Goal: Task Accomplishment & Management: Use online tool/utility

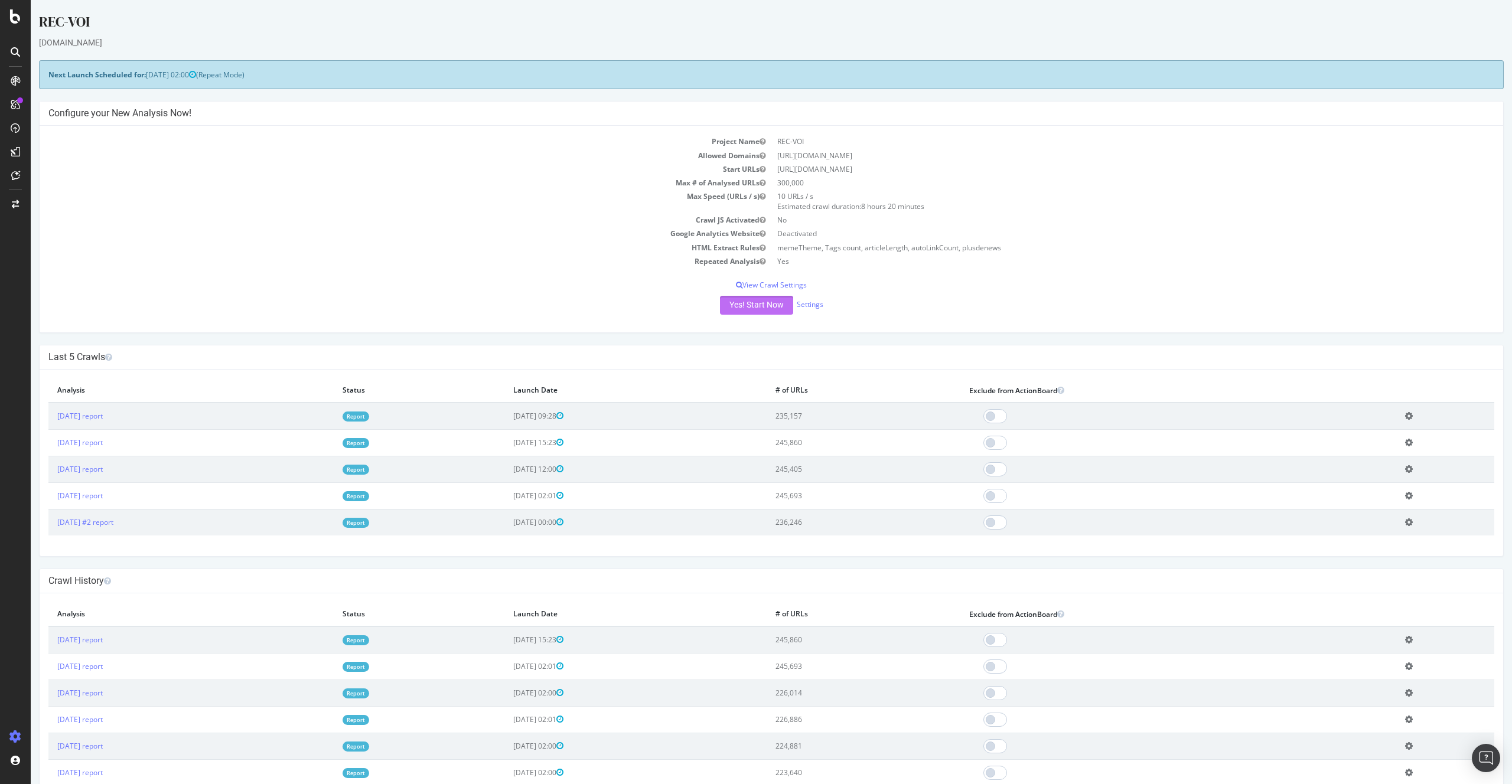
click at [763, 307] on button "Yes! Start Now" at bounding box center [756, 305] width 73 height 19
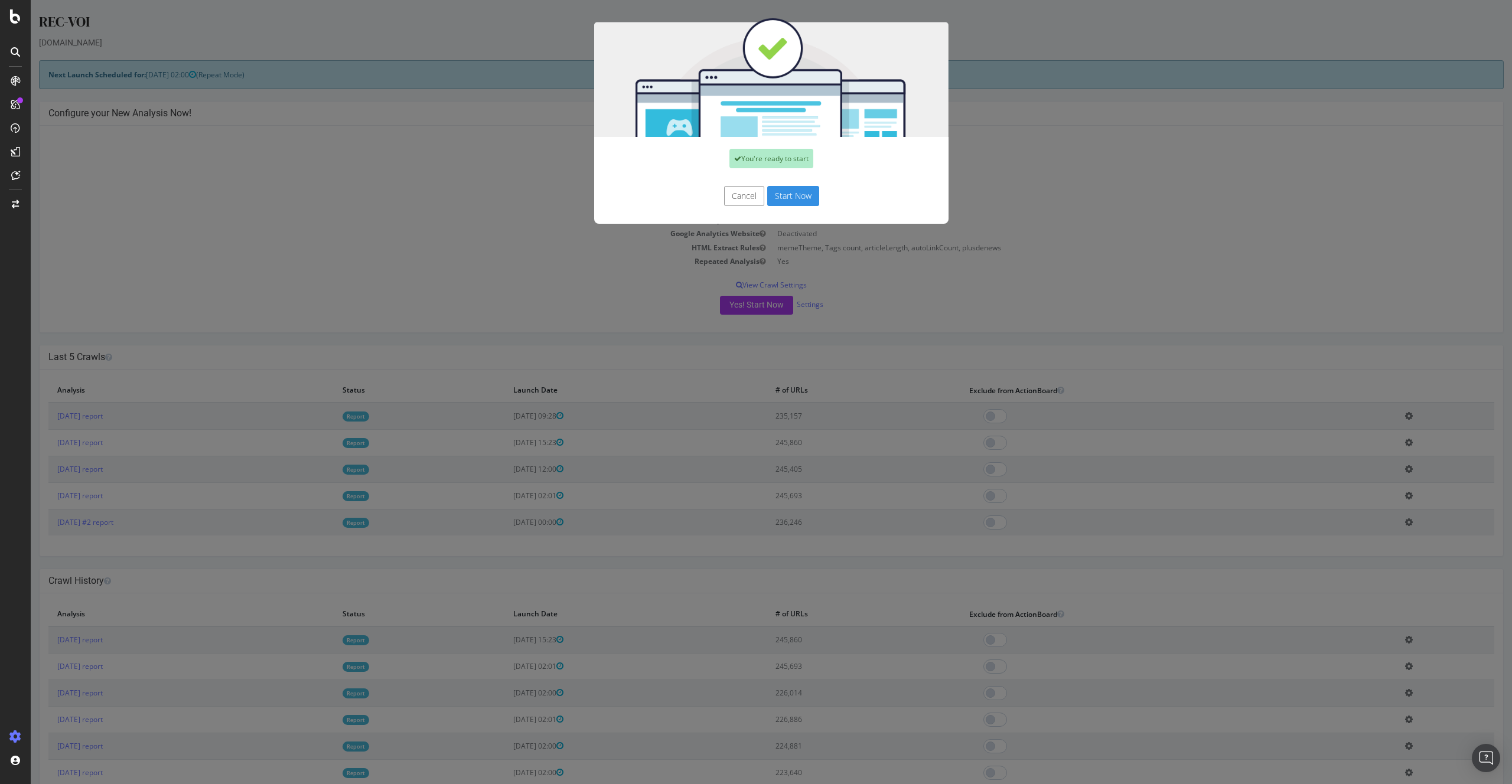
click at [798, 199] on button "Start Now" at bounding box center [793, 196] width 52 height 20
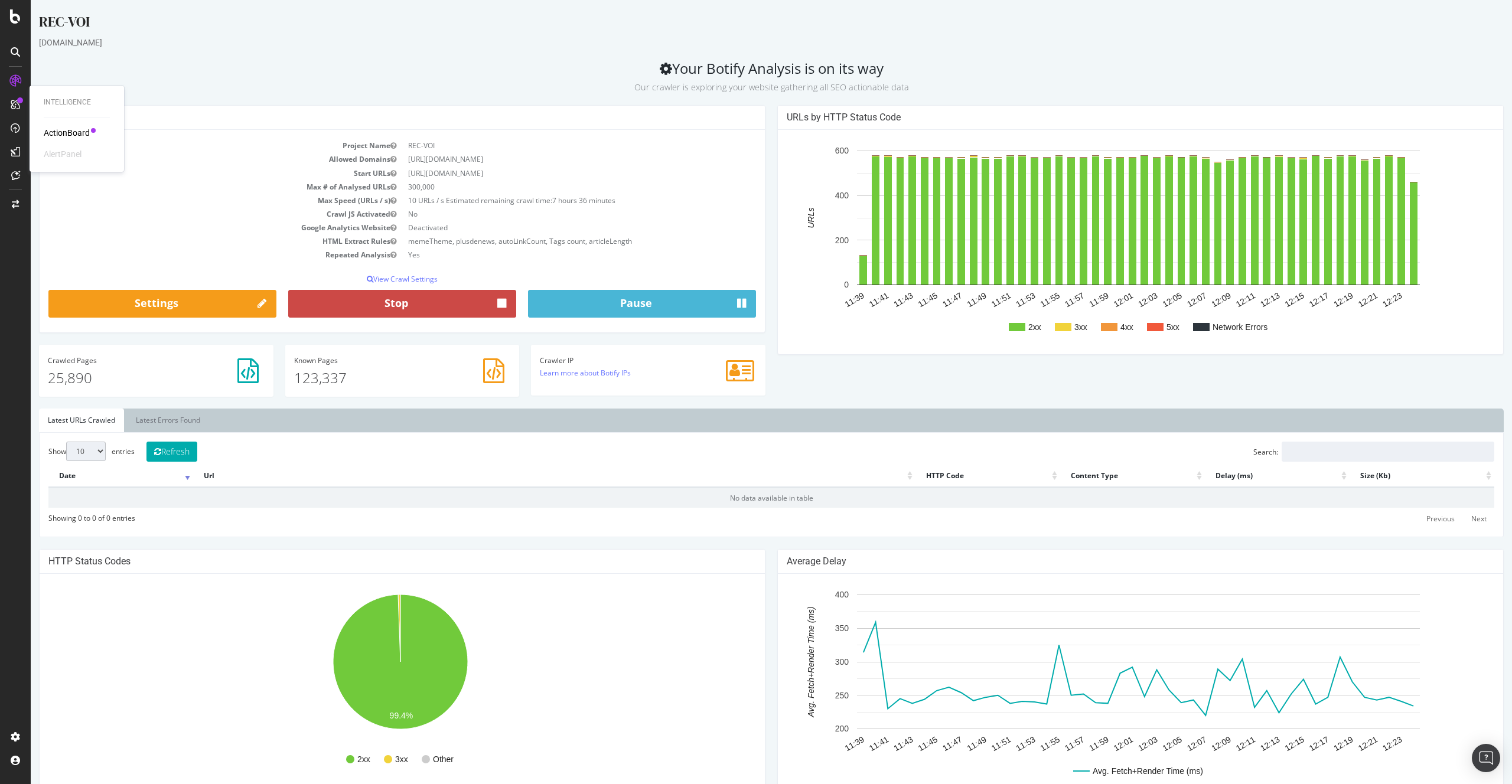
click at [441, 312] on button "Stop" at bounding box center [402, 304] width 228 height 28
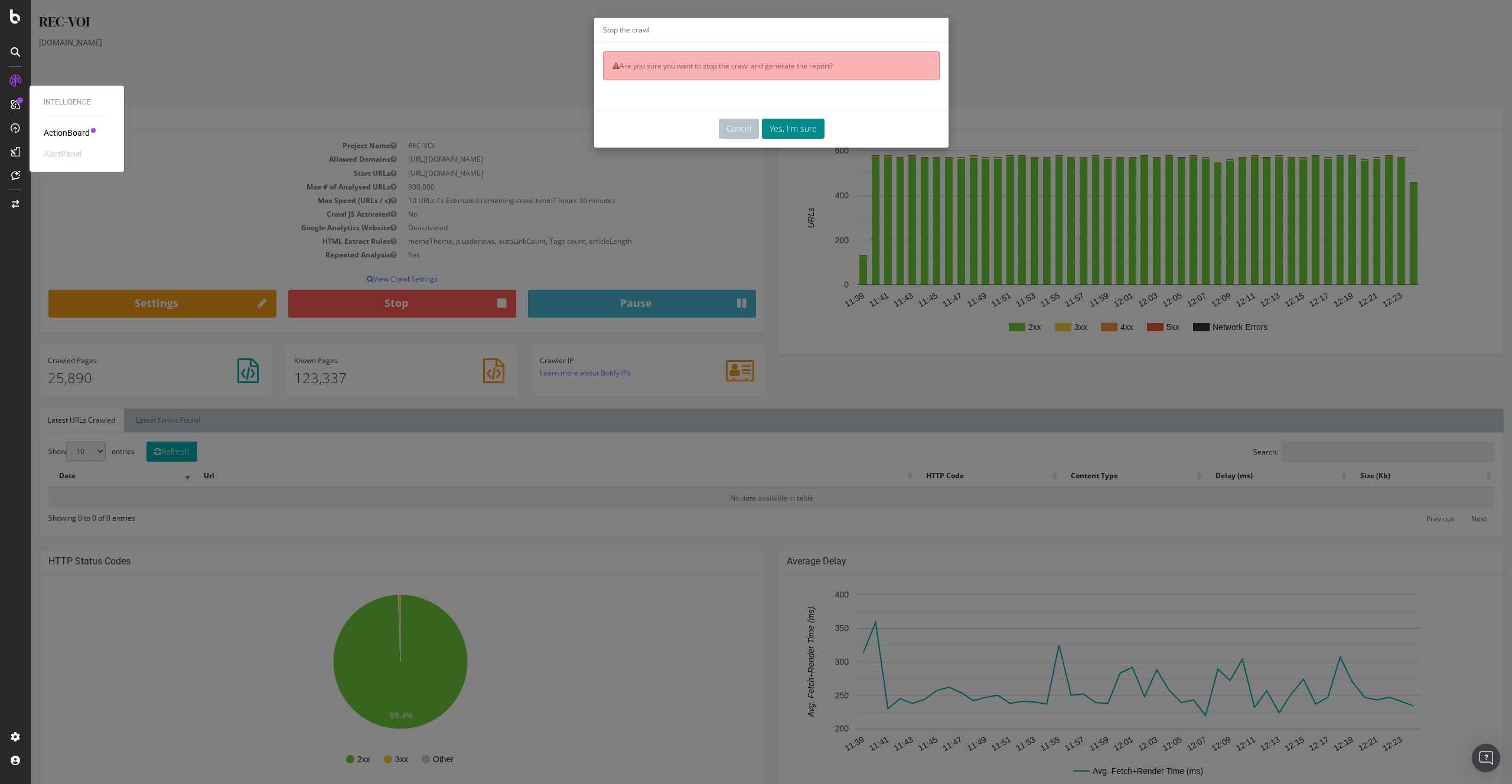
click at [797, 125] on button "Yes, I'm sure" at bounding box center [792, 128] width 63 height 20
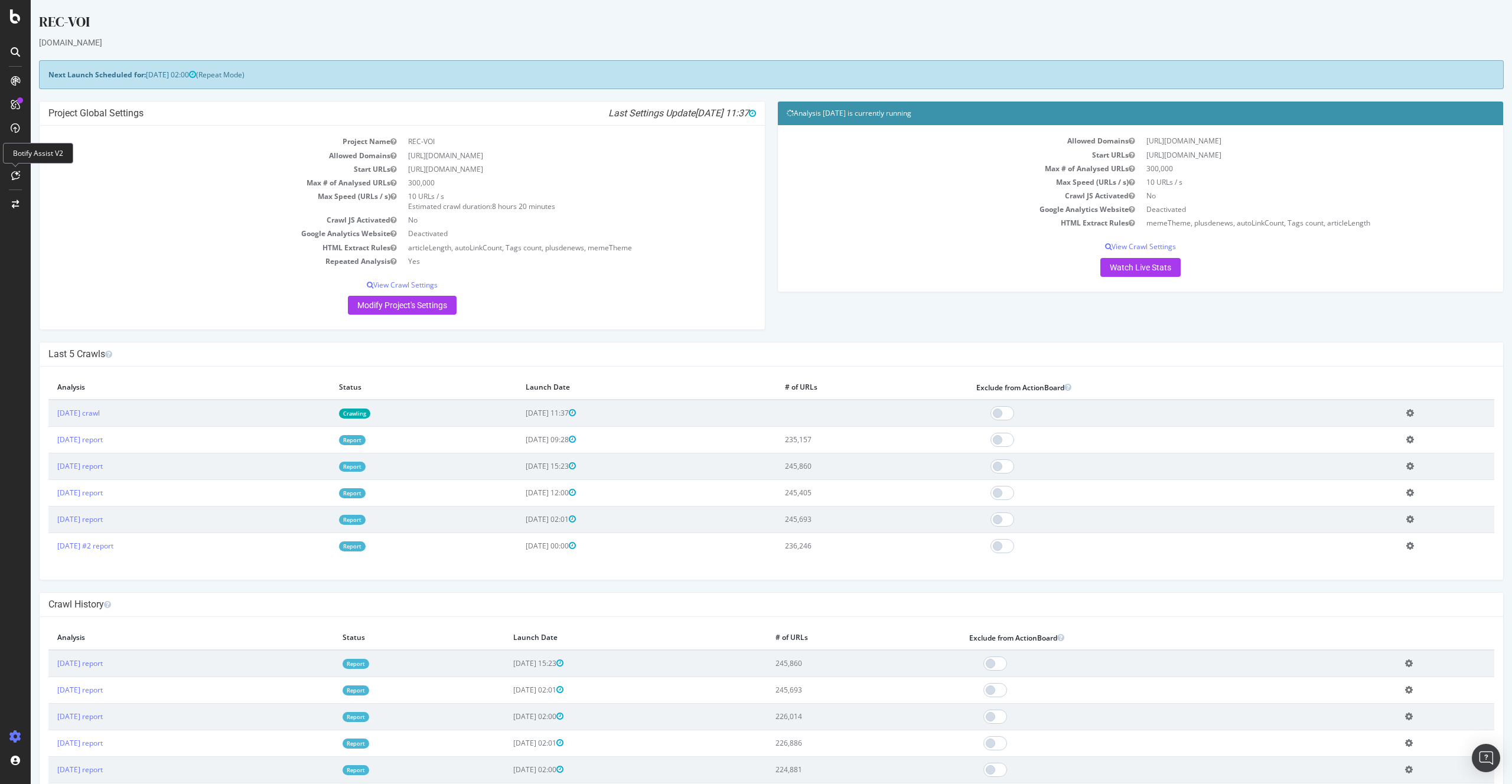
click at [220, 118] on h4 "Project Global Settings Last Settings Update [DATE] 11:37" at bounding box center [402, 113] width 707 height 12
click at [54, 514] on div "Segment Editor" at bounding box center [93, 733] width 112 height 9
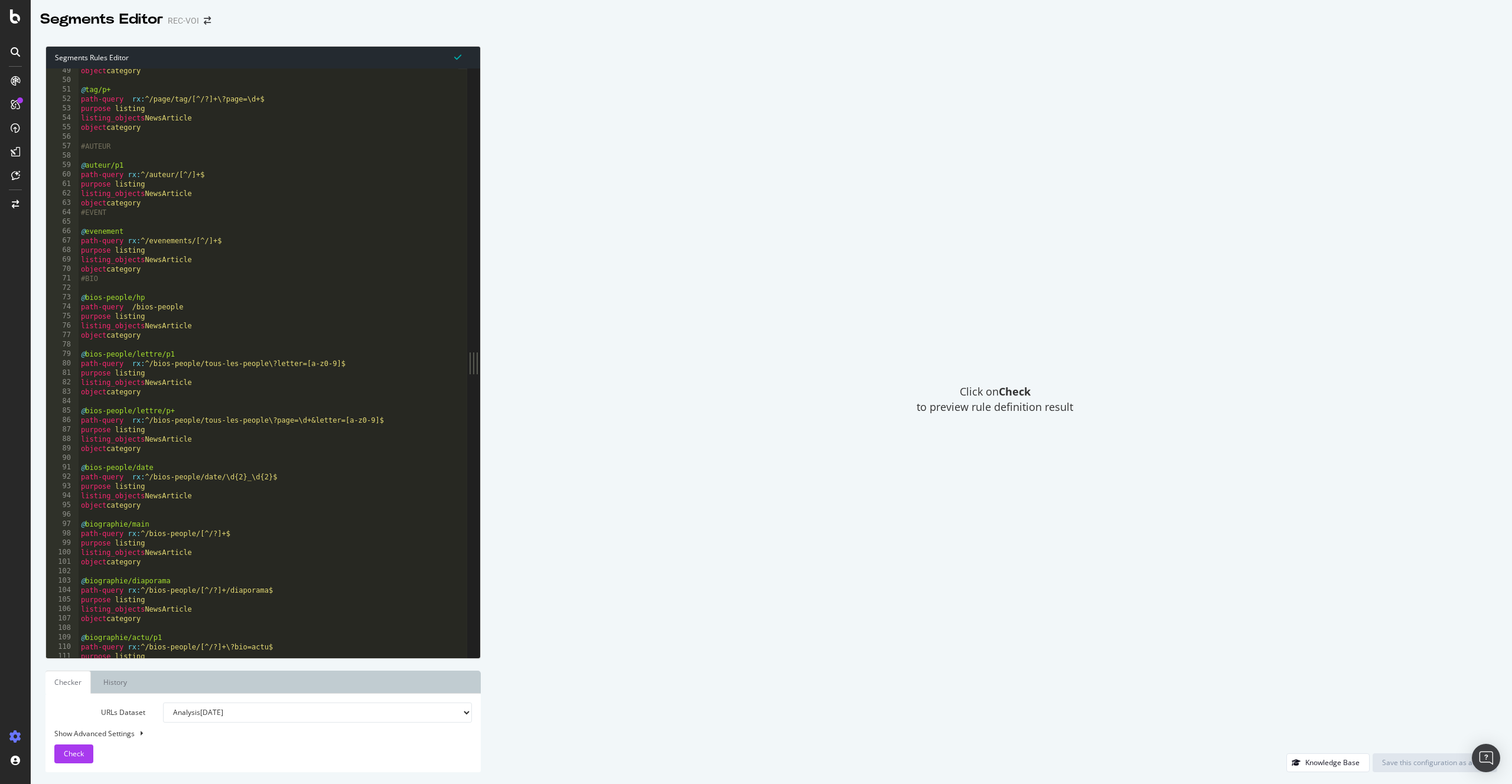
scroll to position [1111, 0]
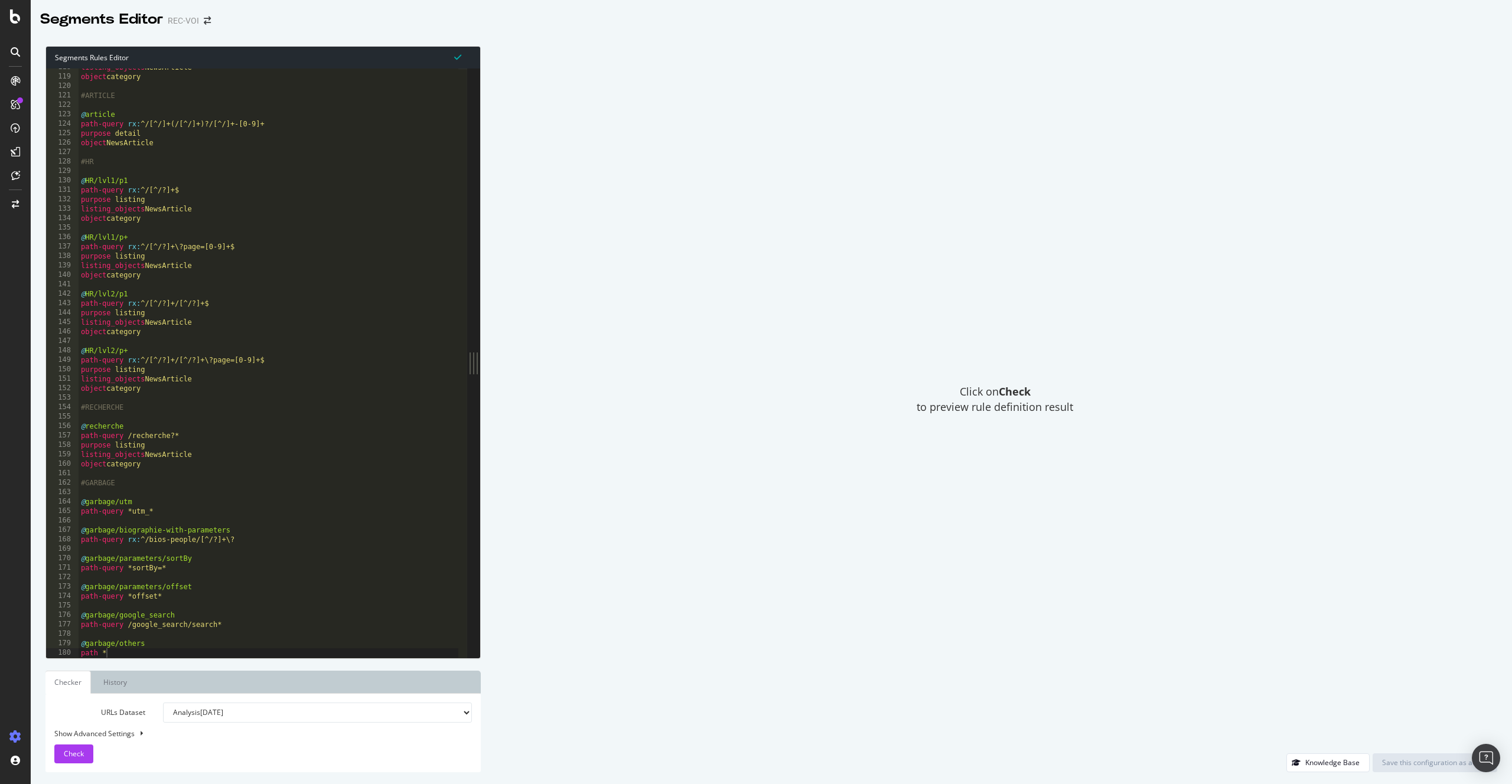
type textarea "path-query /recherche?*"
click at [228, 433] on div "listing_objects NewsArticle object category #ARTICLE @ article path-query rx : …" at bounding box center [269, 367] width 380 height 608
type input "tag"
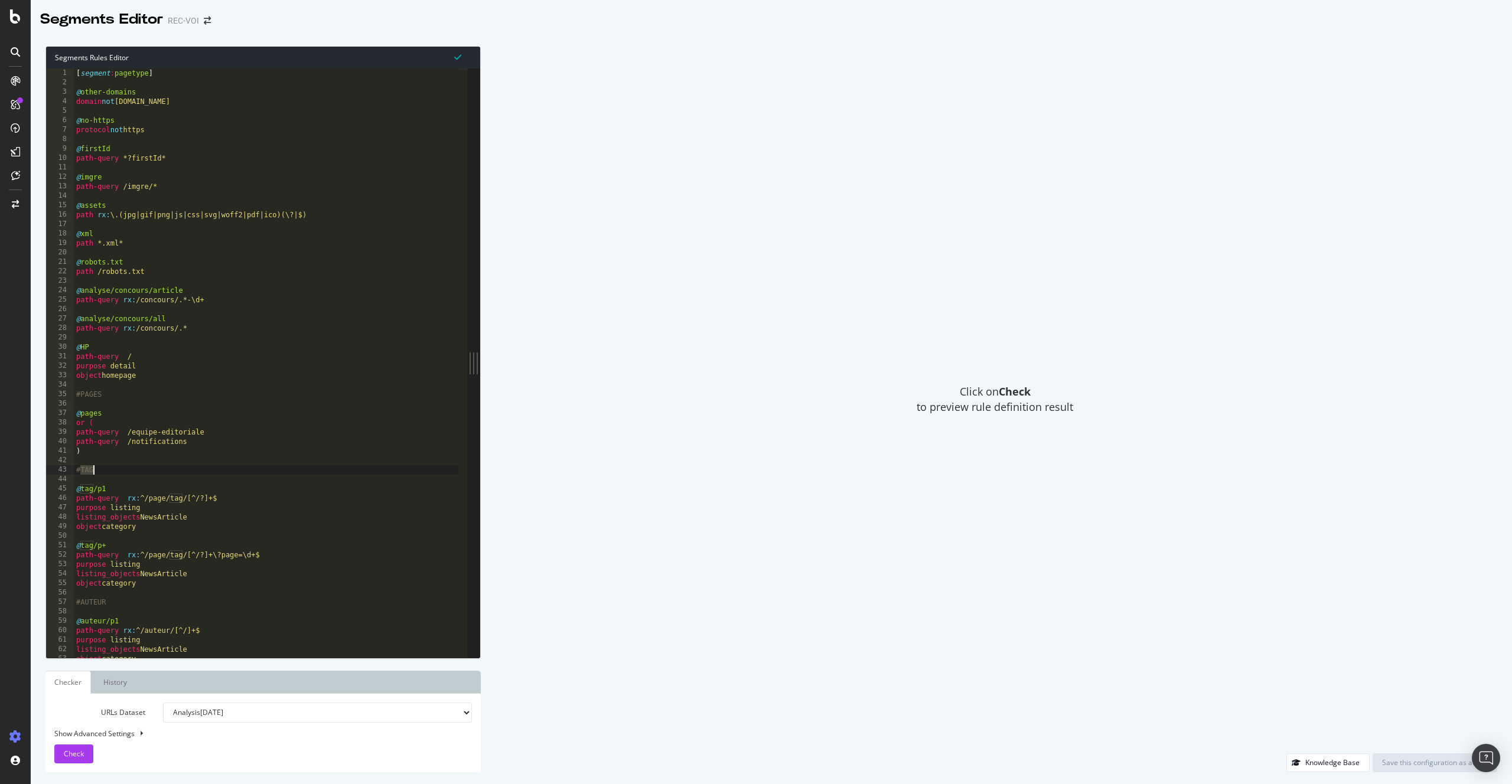
click at [154, 501] on div "[ segment : pagetype ] @ other-domains domain not www.voici.fr @ no-https proto…" at bounding box center [266, 372] width 385 height 608
drag, startPoint x: 154, startPoint y: 501, endPoint x: 168, endPoint y: 508, distance: 15.7
click at [154, 501] on div "[ segment : pagetype ] @ other-domains domain not www.voici.fr @ no-https proto…" at bounding box center [266, 372] width 385 height 608
click at [164, 514] on div "[ segment : pagetype ] @ other-domains domain not www.voici.fr @ no-https proto…" at bounding box center [266, 372] width 385 height 608
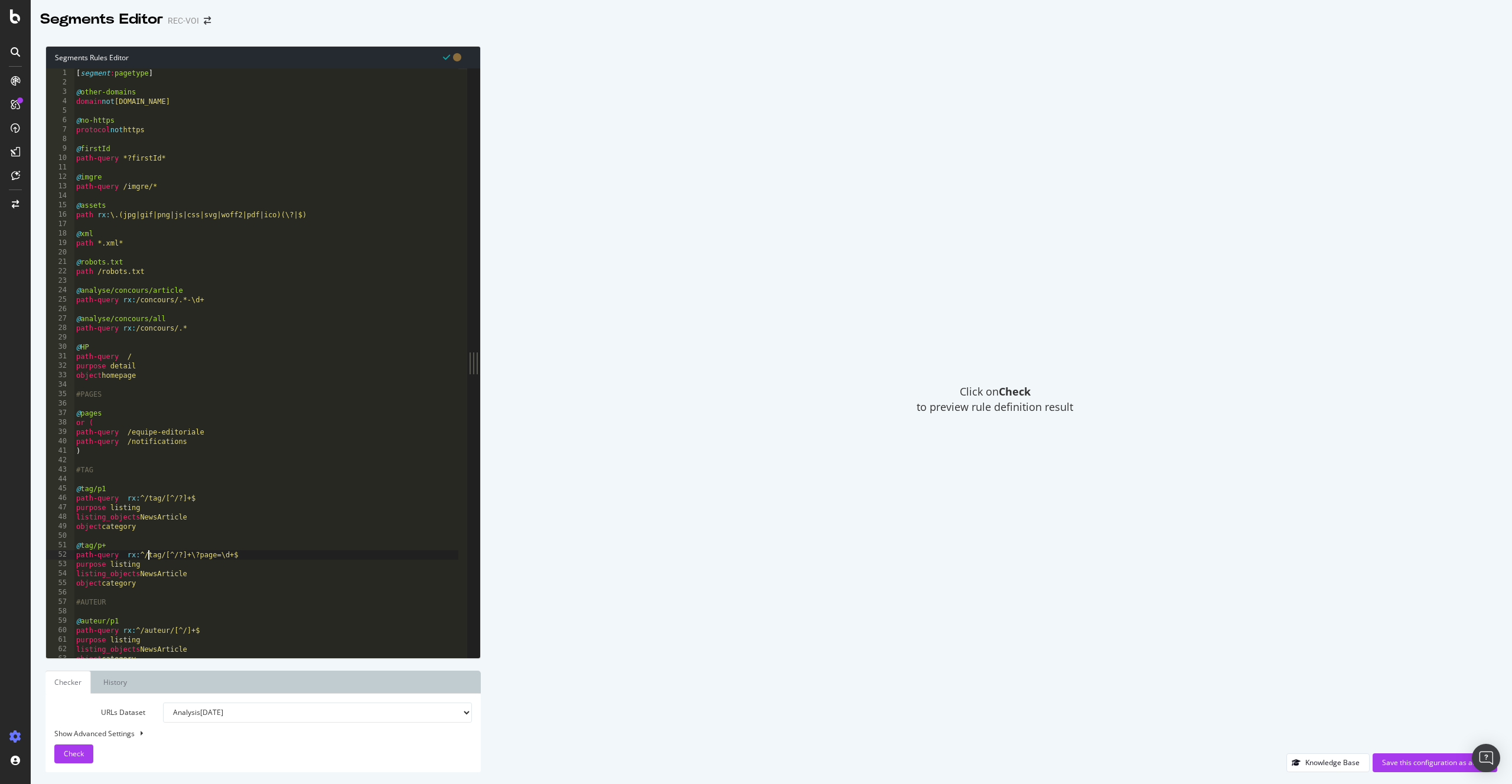
click at [233, 514] on div "[ segment : pagetype ] @ other-domains domain not www.voici.fr @ no-https proto…" at bounding box center [266, 372] width 385 height 608
type textarea "purpose listing"
click at [1420, 514] on div "Save this configuration as active" at bounding box center [1434, 762] width 106 height 18
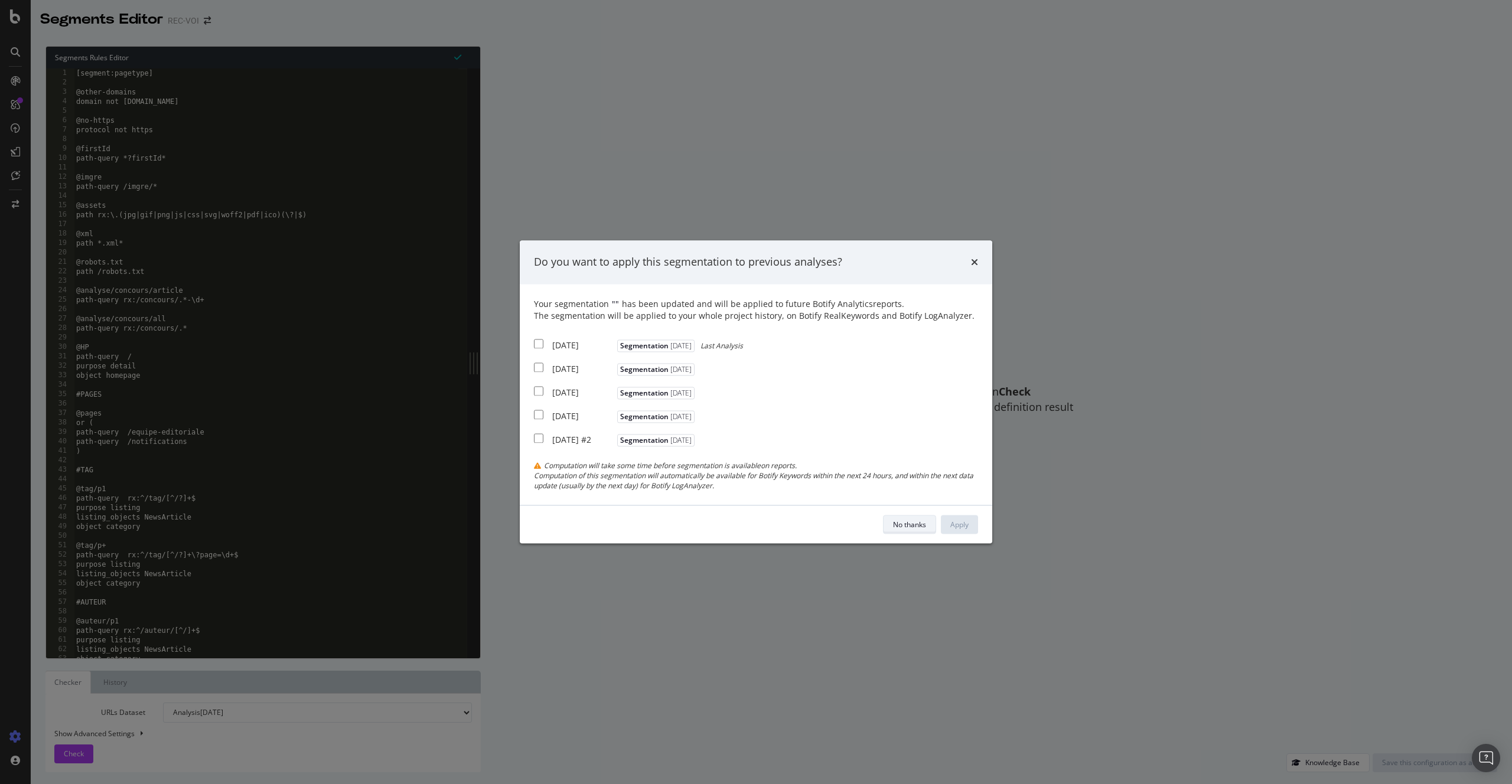
click at [923, 514] on div "No thanks" at bounding box center [909, 524] width 33 height 10
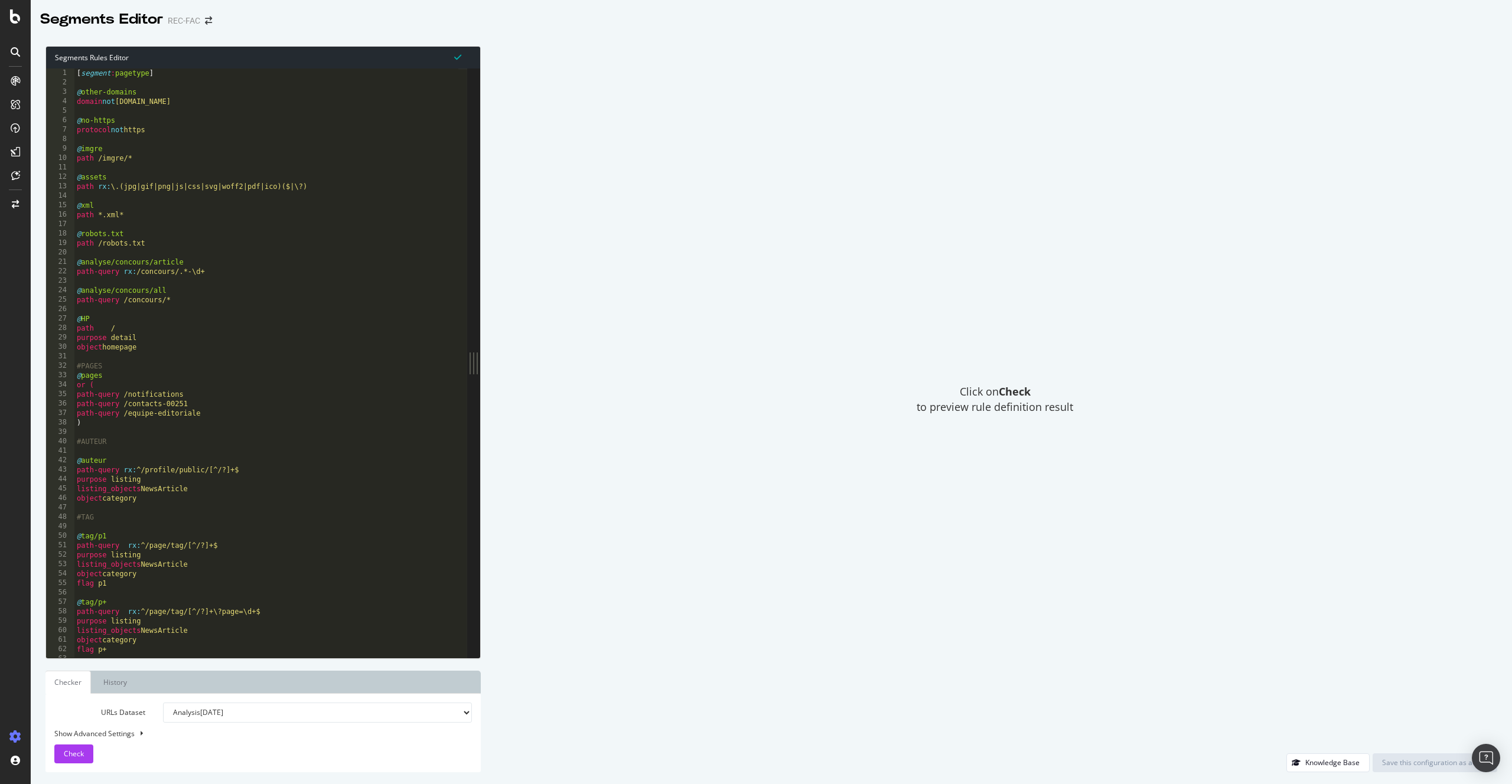
type textarea "path /"
click at [307, 329] on div "[ segment : pagetype ] @ other-domains domain not www.femmeactuelle.fr @ no-htt…" at bounding box center [267, 372] width 384 height 608
type input "tag"
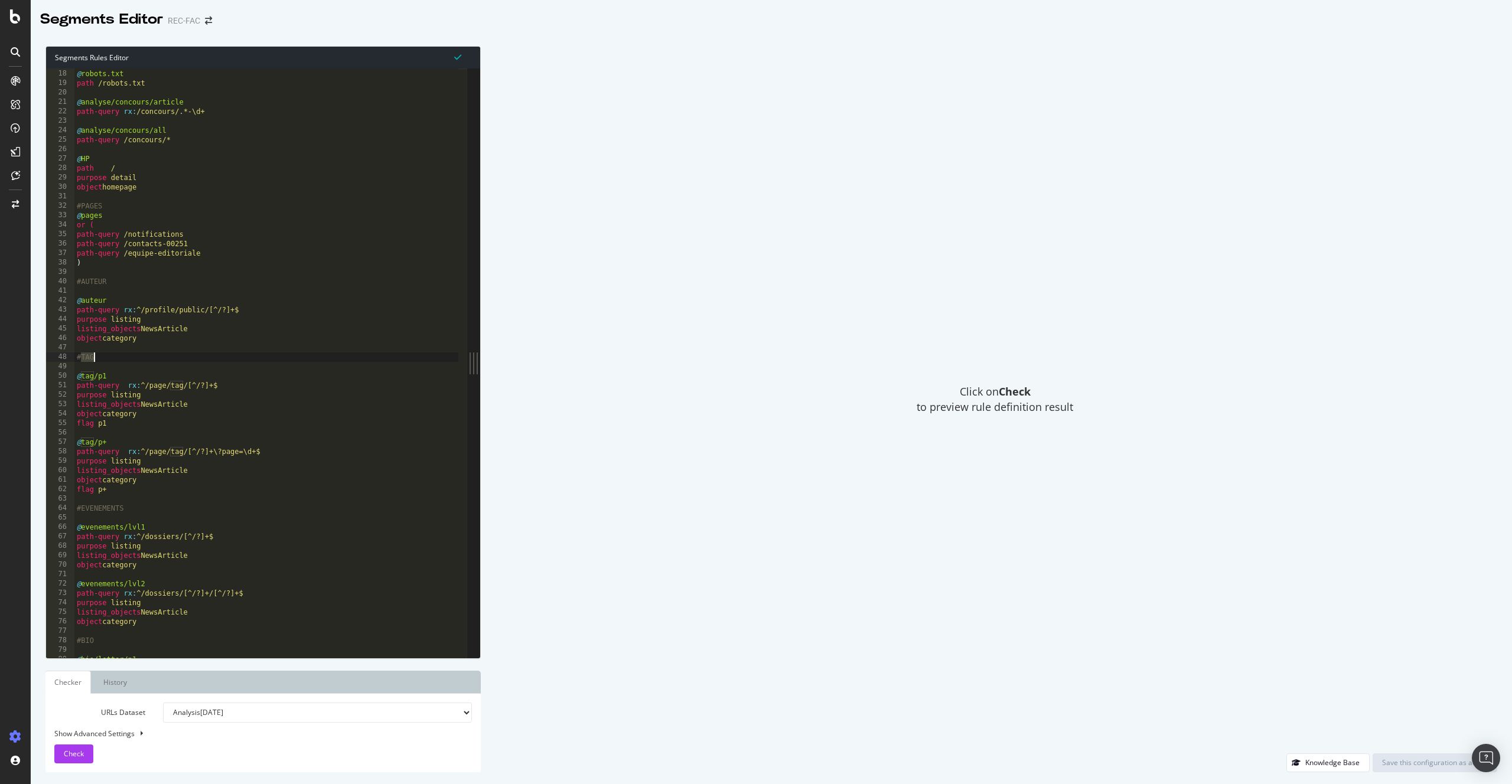
click at [156, 384] on div "@ robots.txt path /robots.txt @ analyse/concours/article path-query rx : /conco…" at bounding box center [267, 364] width 384 height 608
click at [158, 451] on div "@ robots.txt path /robots.txt @ analyse/concours/article path-query rx : /conco…" at bounding box center [267, 364] width 384 height 608
click at [209, 464] on div "@ robots.txt path /robots.txt @ analyse/concours/article path-query rx : /conco…" at bounding box center [267, 364] width 384 height 608
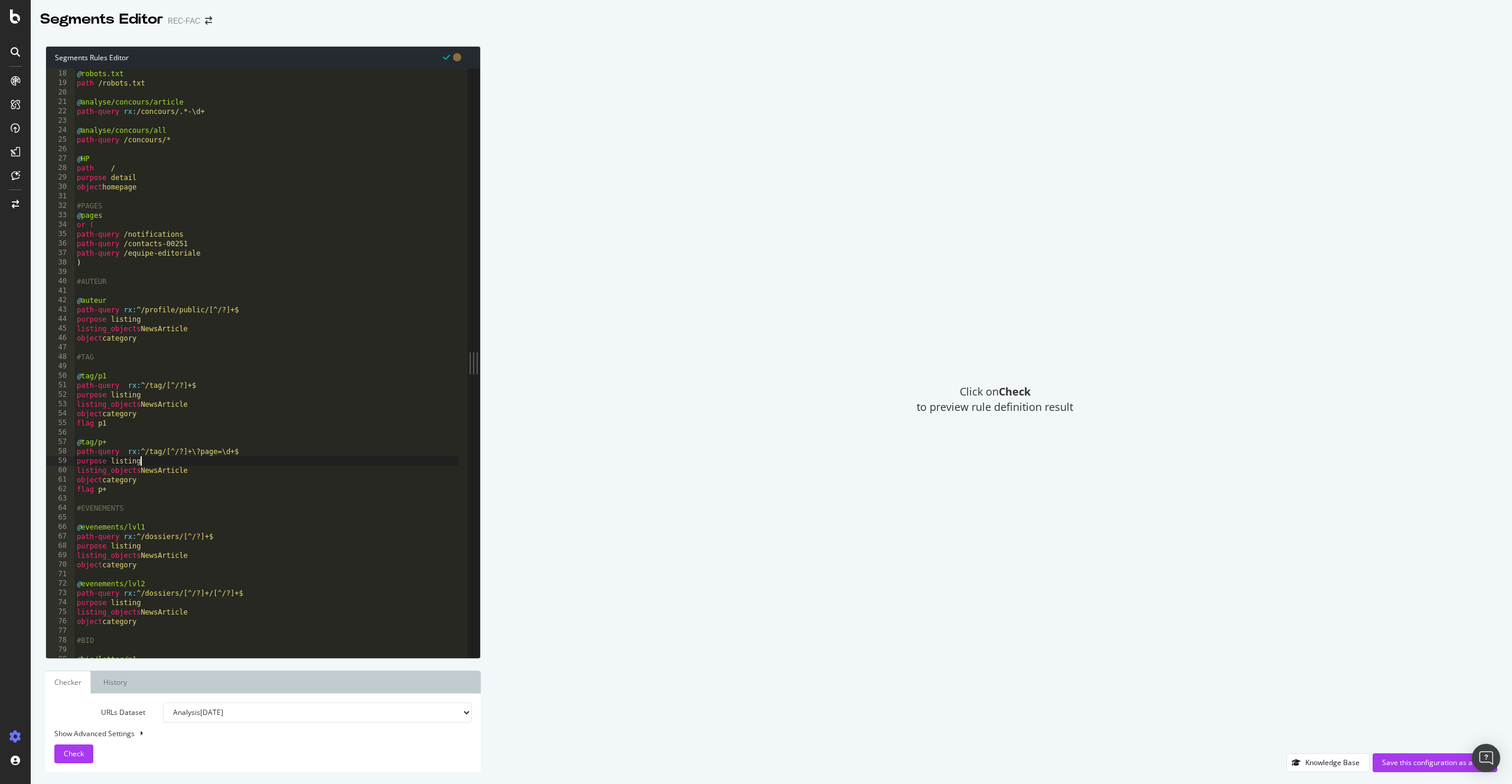
type textarea "purpose listing"
click at [1405, 762] on div "Save this configuration as active" at bounding box center [1434, 762] width 106 height 10
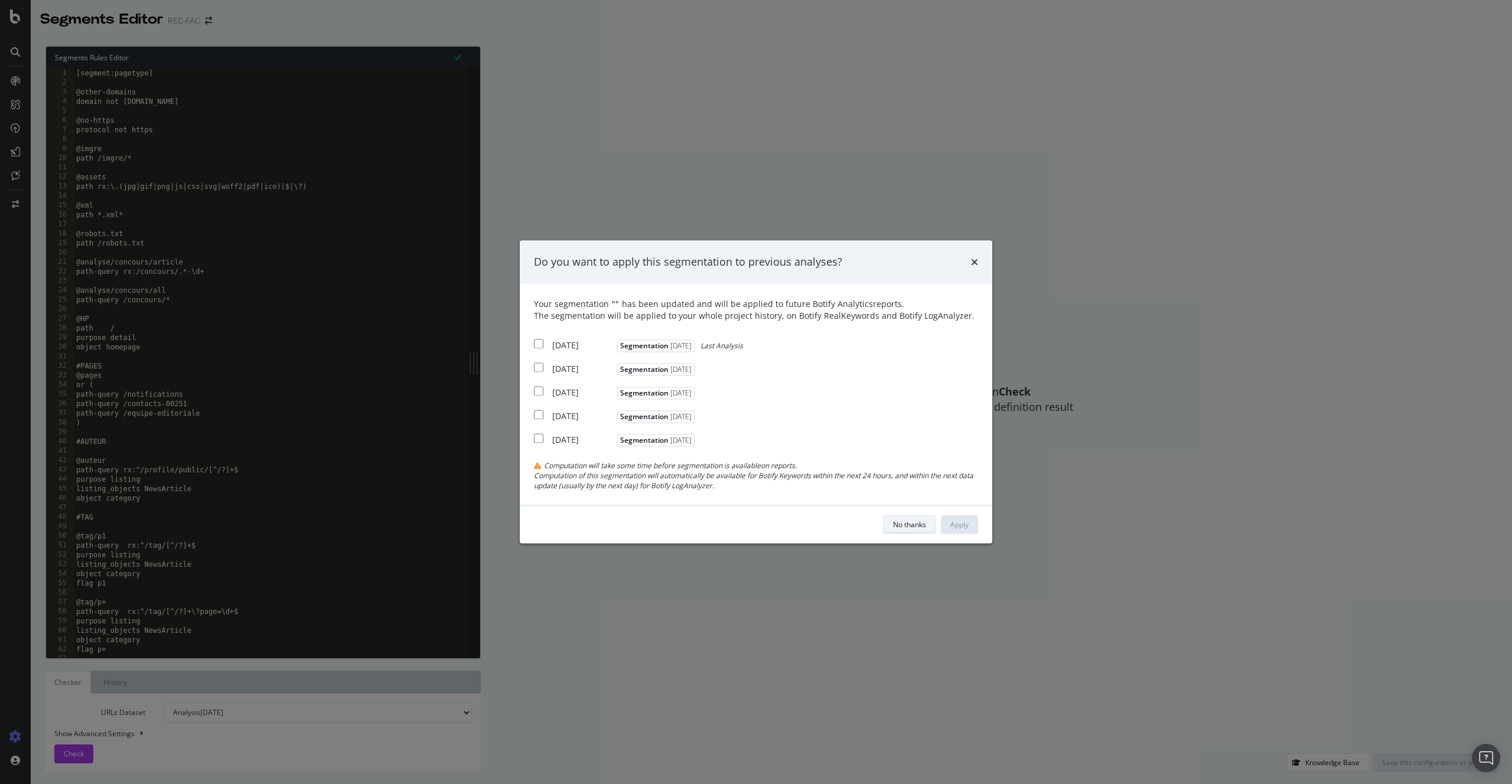
click at [921, 530] on div "No thanks" at bounding box center [909, 525] width 33 height 17
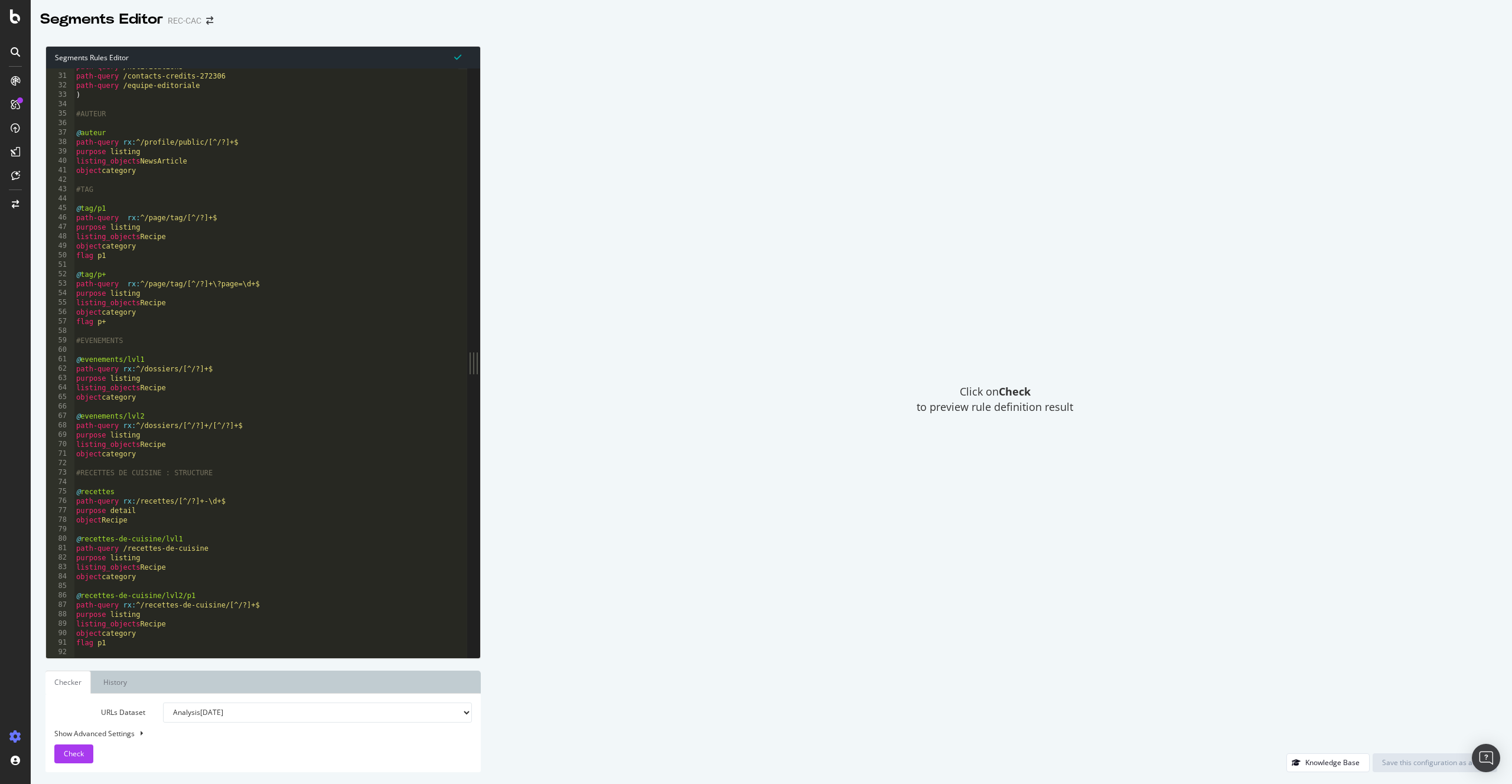
scroll to position [193, 0]
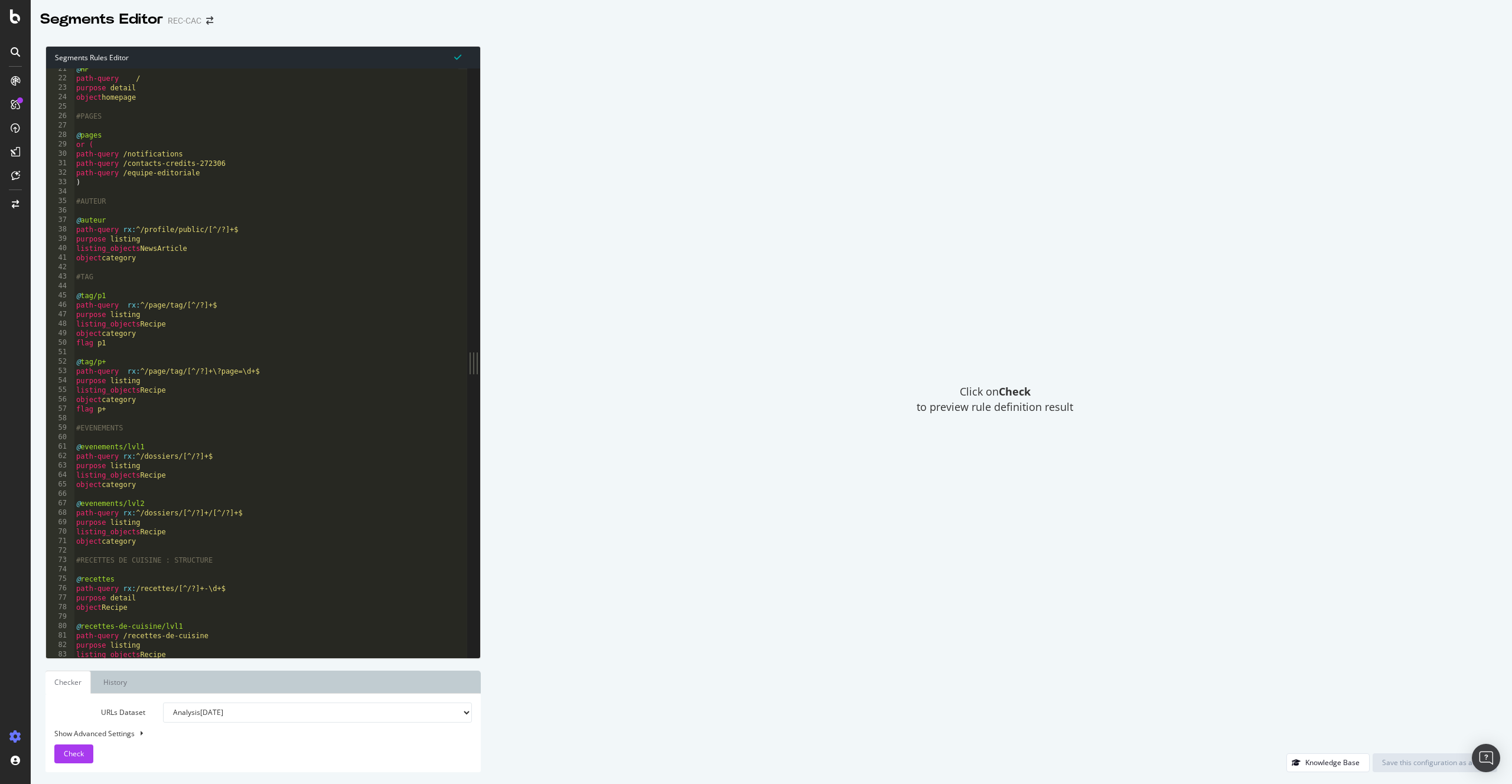
click at [155, 307] on div "@ HP path-query / purpose detail object homepage #PAGES @ pages or ( path-query…" at bounding box center [266, 369] width 385 height 608
click at [163, 372] on div "@ HP path-query / purpose detail object homepage #PAGES @ pages or ( path-query…" at bounding box center [266, 369] width 385 height 608
type textarea "path-query rx:^/tag/[^/?]+\?page=\d+$"
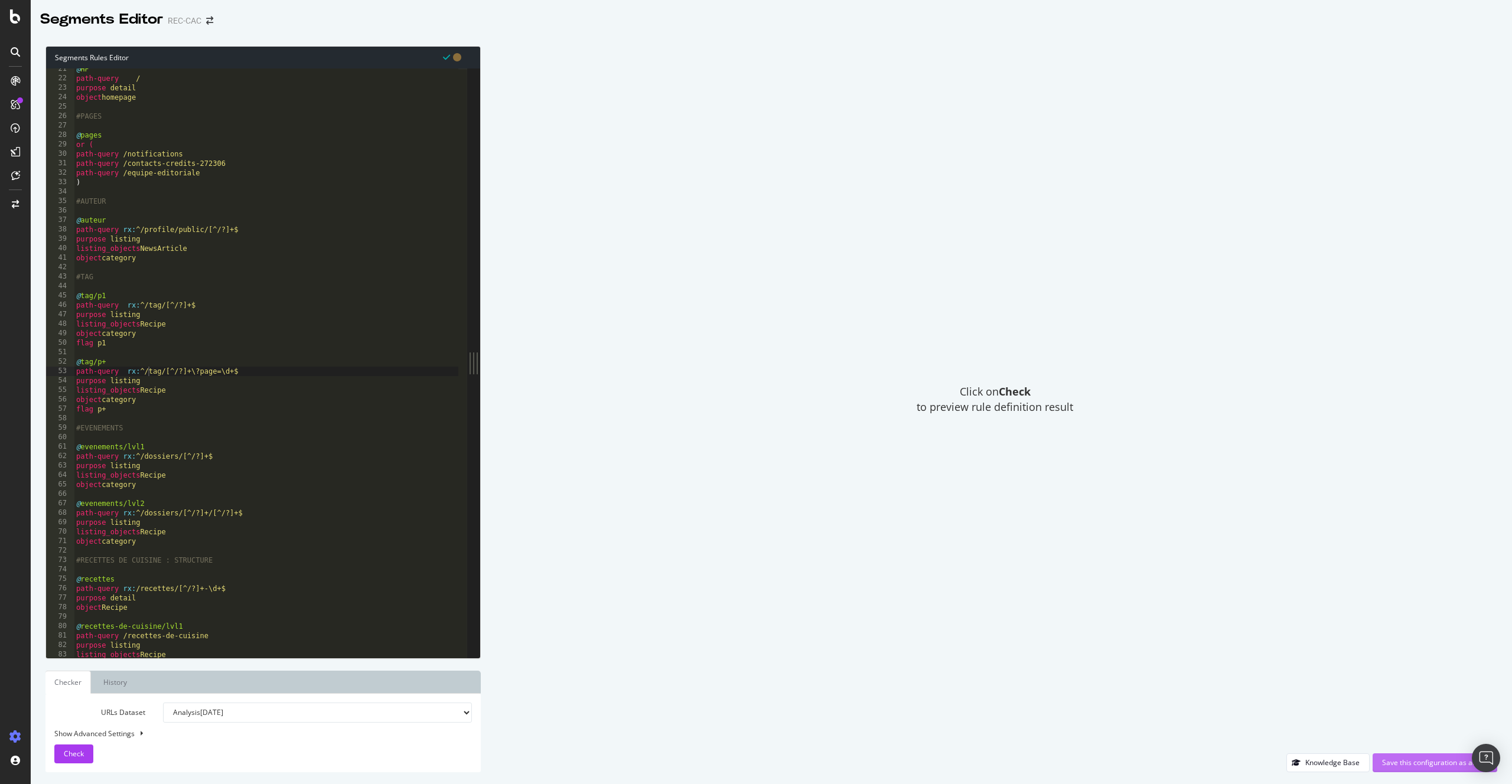
click at [1402, 759] on div "Save this configuration as active" at bounding box center [1434, 762] width 106 height 10
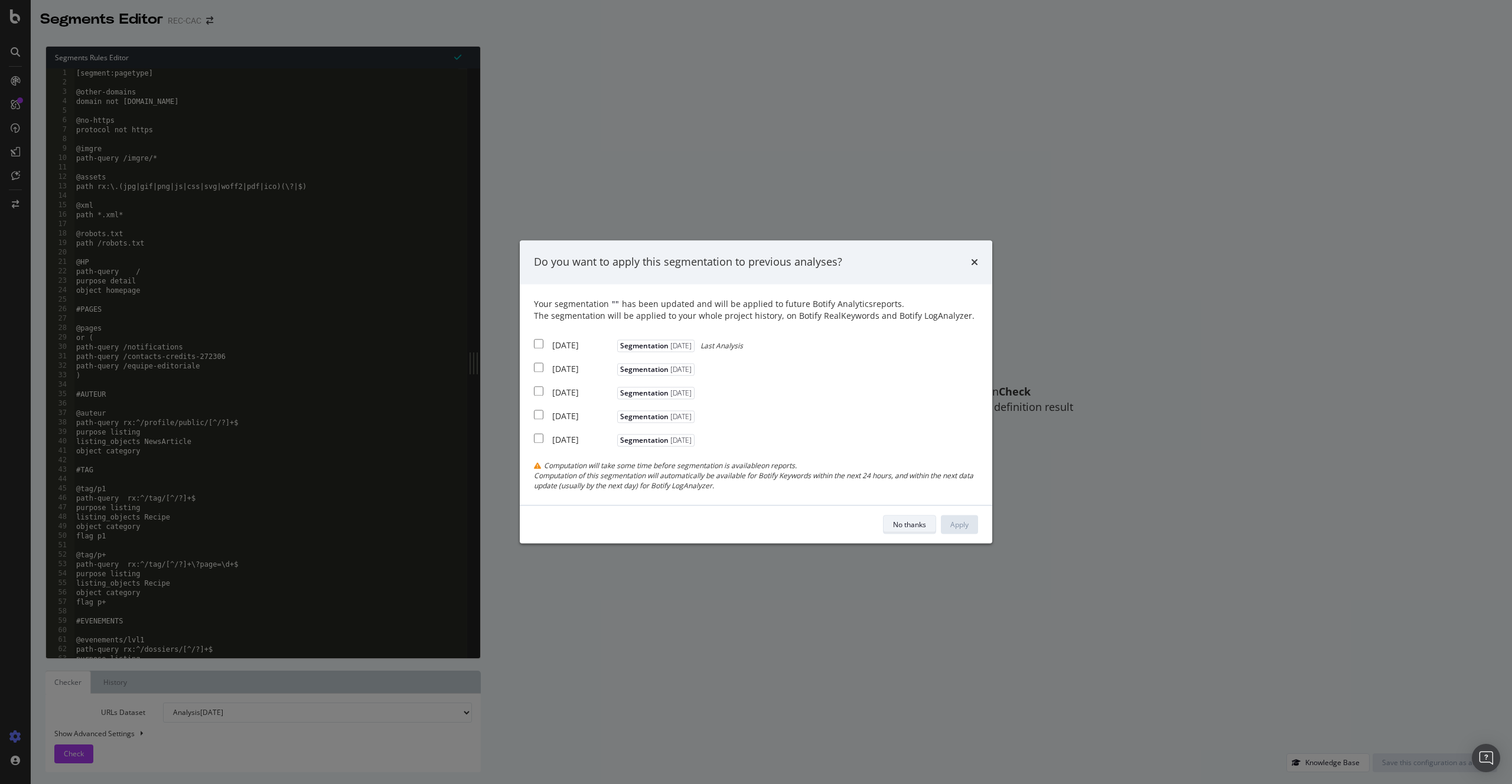
click at [912, 523] on div "No thanks" at bounding box center [909, 524] width 33 height 10
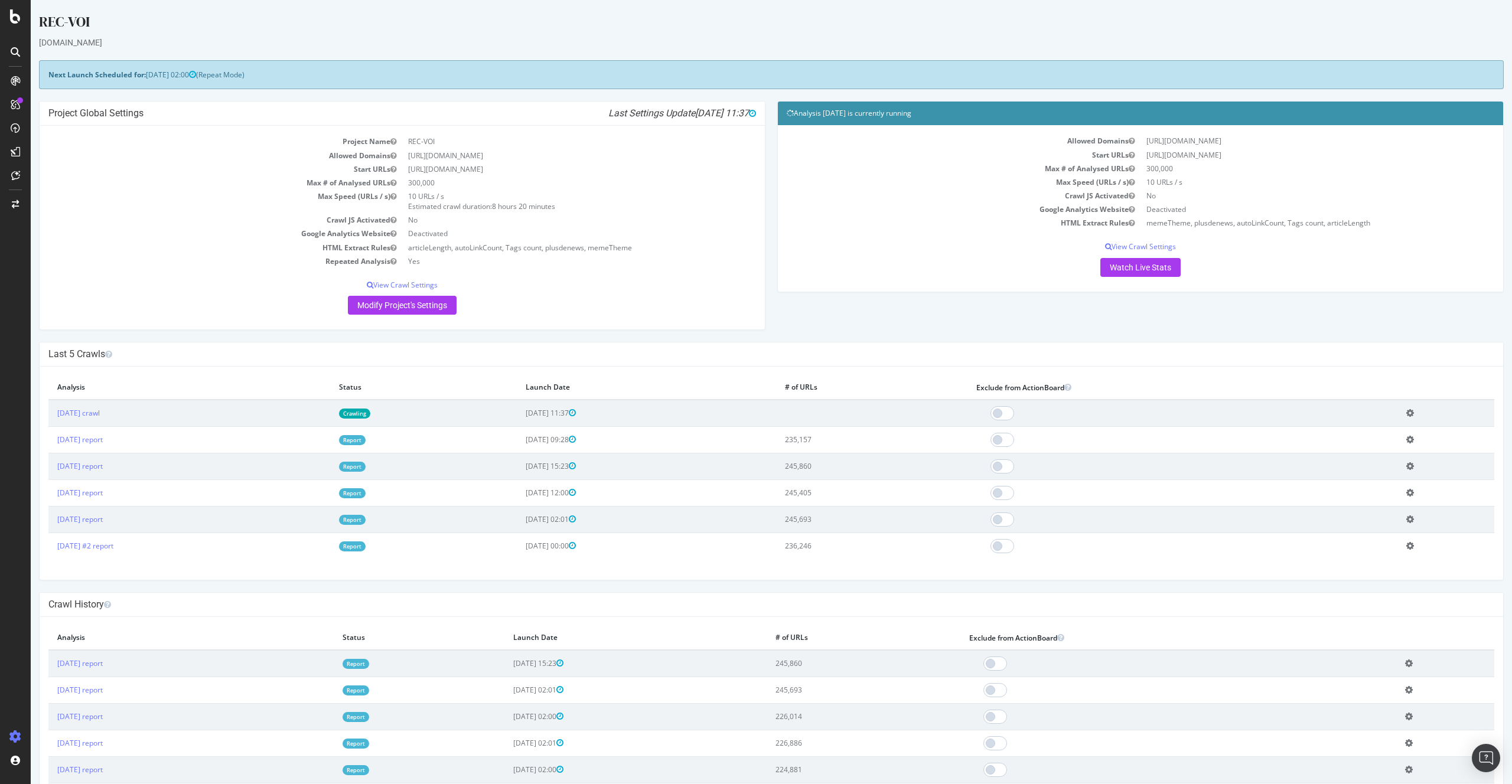
click at [1418, 412] on td "Add name Delete analysis" at bounding box center [1446, 413] width 97 height 27
click at [1417, 412] on td "Add name Delete analysis" at bounding box center [1446, 413] width 97 height 27
click at [1416, 412] on td "Add name Delete analysis" at bounding box center [1446, 413] width 97 height 27
click at [1414, 413] on icon at bounding box center [1410, 413] width 7 height 8
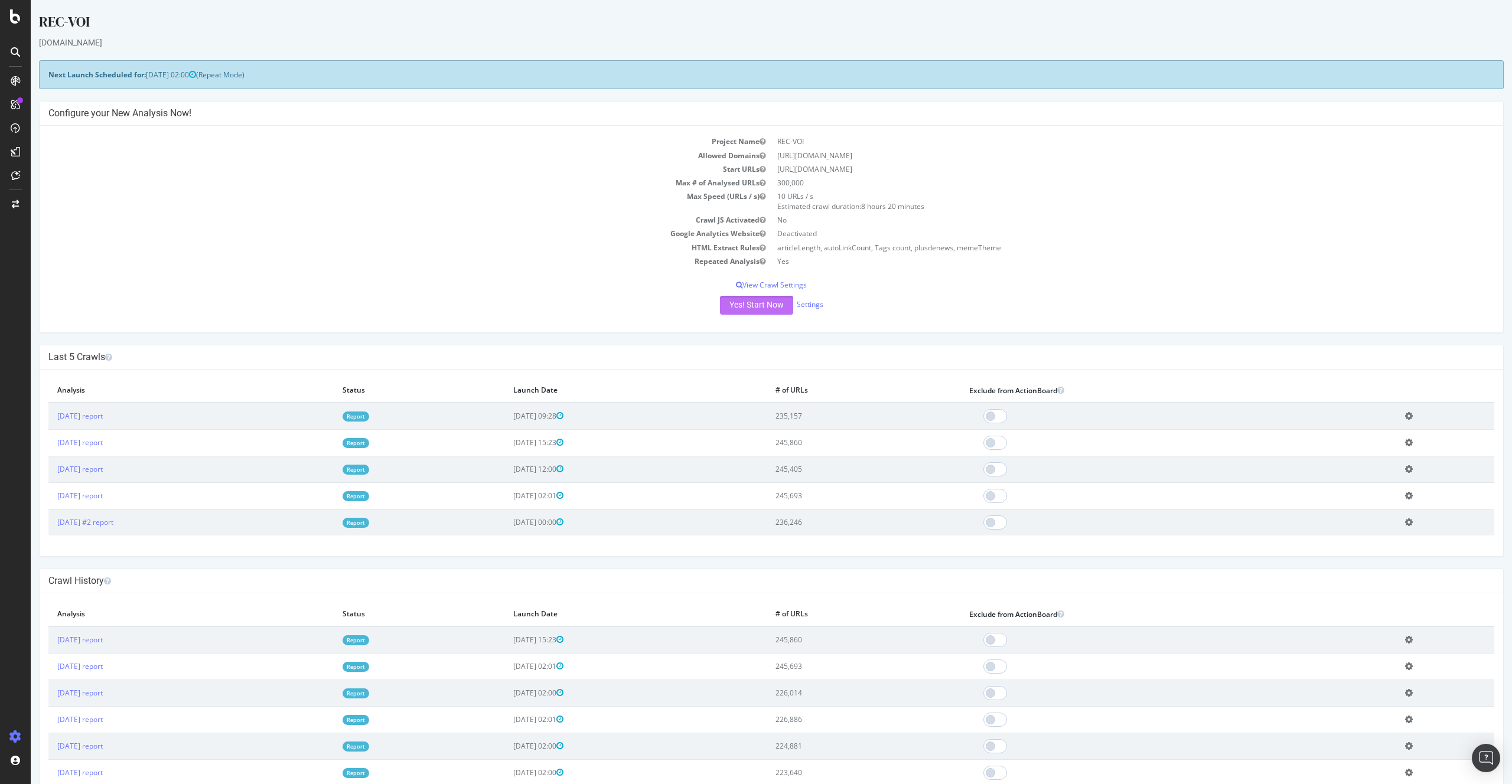
click at [776, 309] on button "Yes! Start Now" at bounding box center [756, 305] width 73 height 19
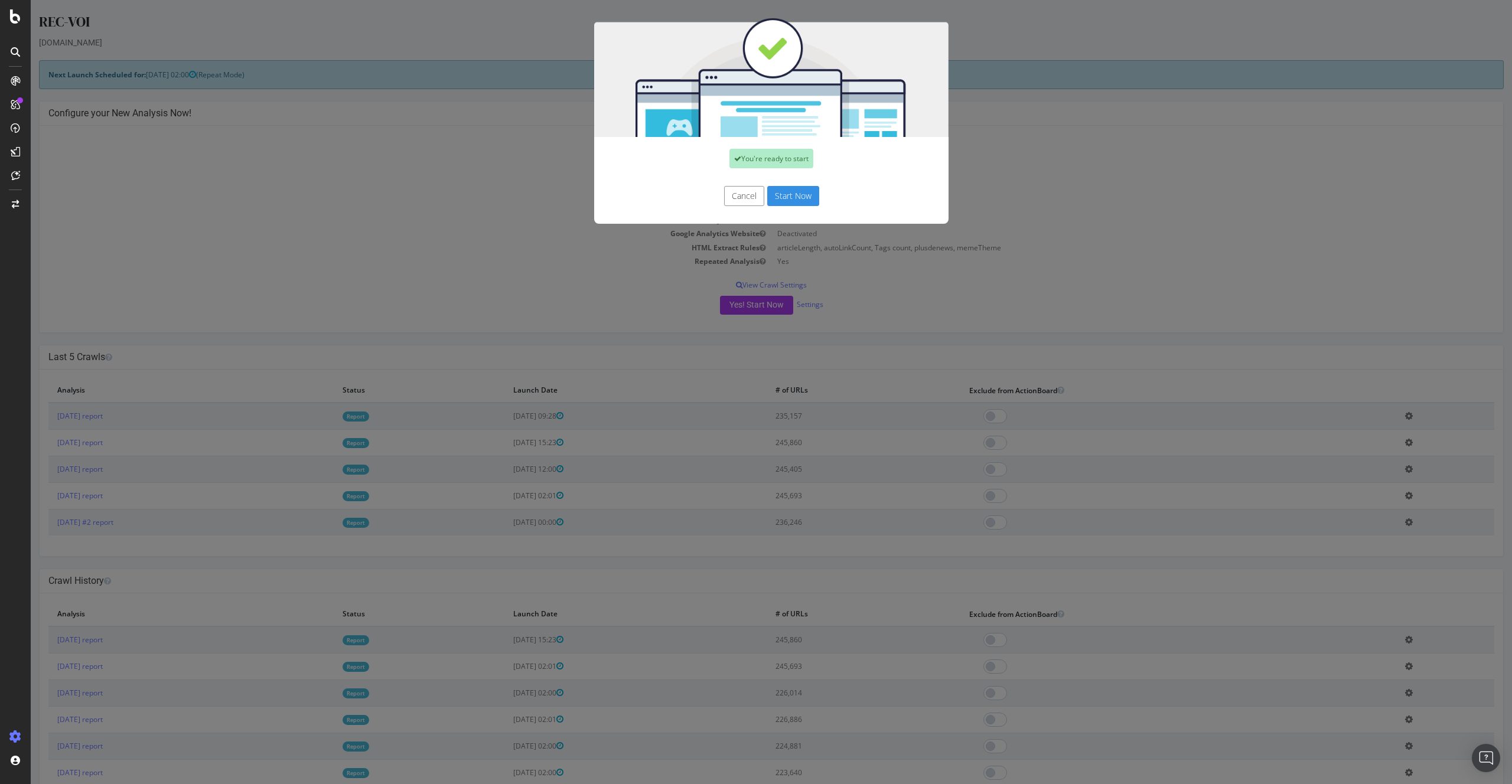
click at [799, 196] on button "Start Now" at bounding box center [793, 196] width 52 height 20
